Goal: Find contact information: Find contact information

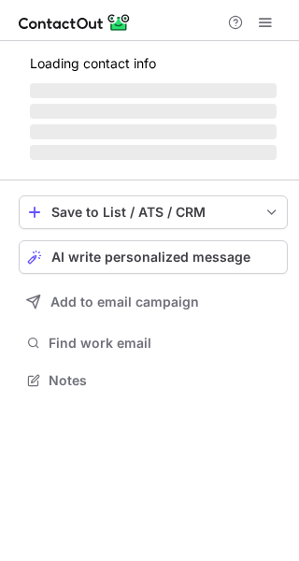
scroll to position [344, 299]
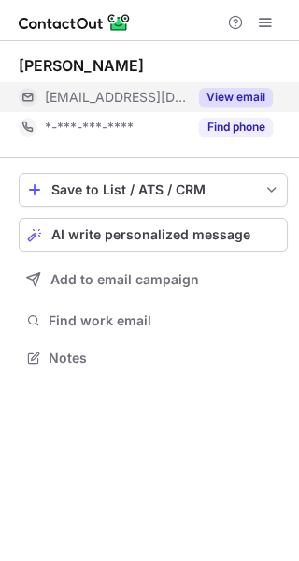
click at [233, 94] on button "View email" at bounding box center [236, 97] width 74 height 19
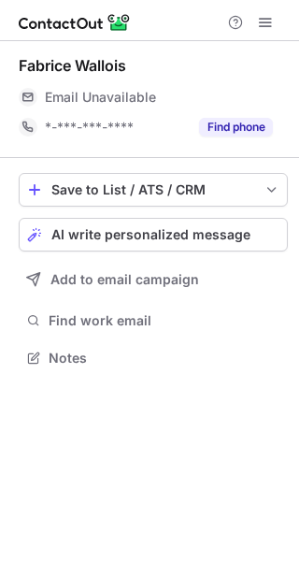
scroll to position [344, 299]
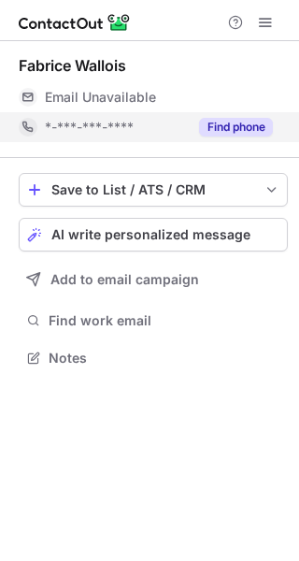
click at [226, 125] on button "Find phone" at bounding box center [236, 127] width 74 height 19
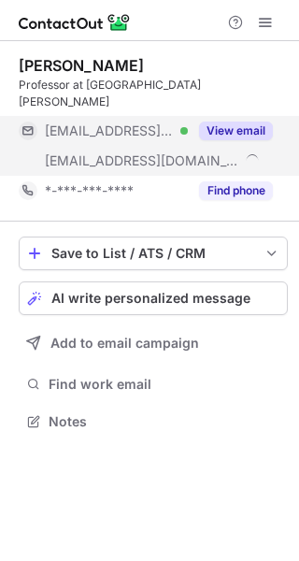
scroll to position [391, 299]
click at [216, 122] on button "View email" at bounding box center [236, 131] width 74 height 19
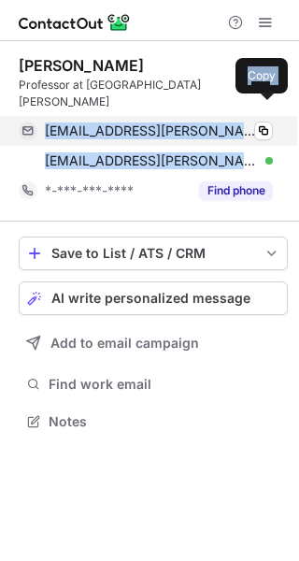
drag, startPoint x: 209, startPoint y: 142, endPoint x: 40, endPoint y: 110, distance: 171.3
click at [40, 116] on div "renzo.guerrini@inpe.unipi.it Verified Copy renzo.guerrini@unifi.it Verified Copy" at bounding box center [146, 146] width 254 height 60
copy div "renzo.guerrini@inpe.unipi.it Verified Copy renzo.guerrini@unifi.it"
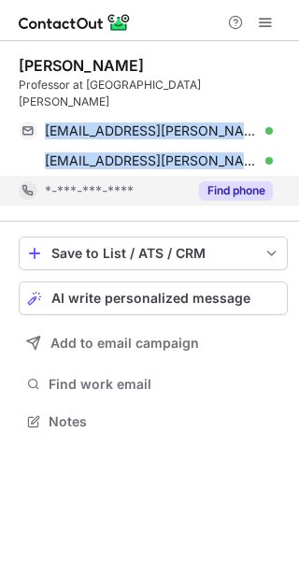
click at [236, 181] on button "Find phone" at bounding box center [236, 190] width 74 height 19
